Goal: Task Accomplishment & Management: Use online tool/utility

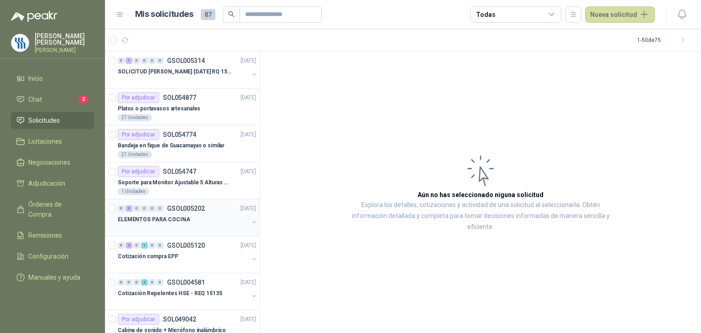
click at [171, 214] on div "ELEMENTOS PARA COCINA" at bounding box center [183, 219] width 131 height 11
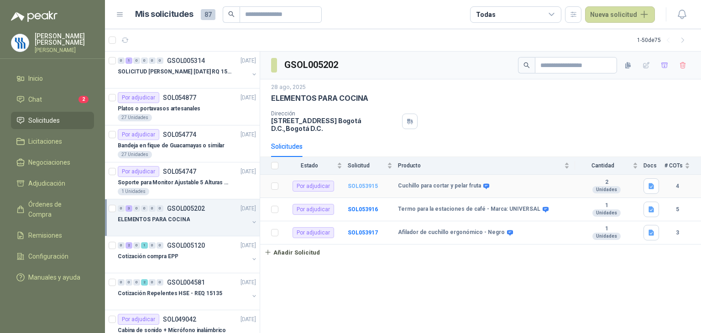
click at [350, 183] on b "SOL053915" at bounding box center [363, 186] width 30 height 6
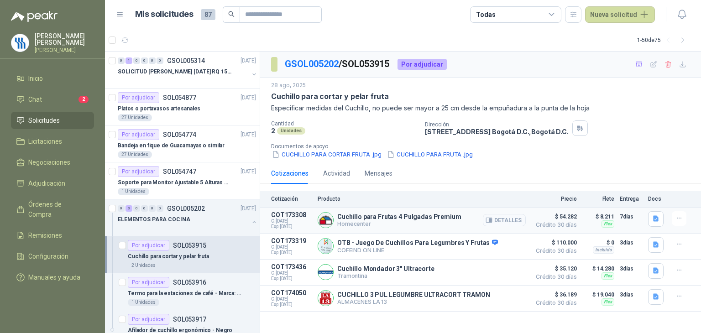
click at [511, 219] on button "Detalles" at bounding box center [504, 220] width 43 height 12
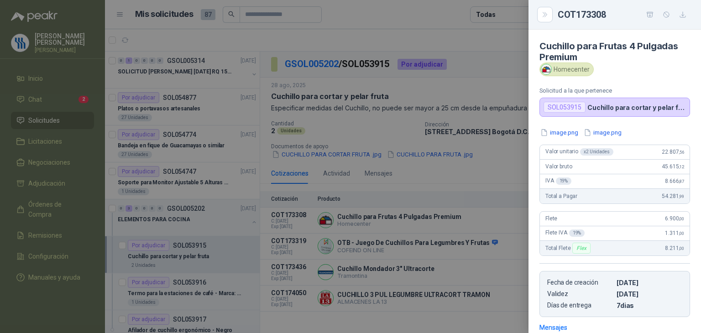
click at [480, 218] on div at bounding box center [350, 166] width 701 height 333
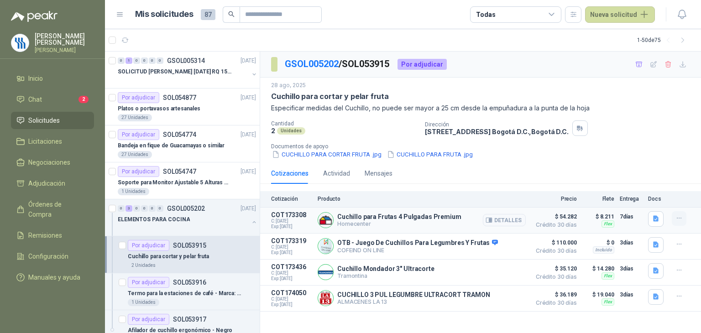
click at [673, 218] on button "button" at bounding box center [679, 218] width 15 height 15
click at [637, 179] on button "Añadir" at bounding box center [661, 182] width 73 height 15
